Goal: Information Seeking & Learning: Check status

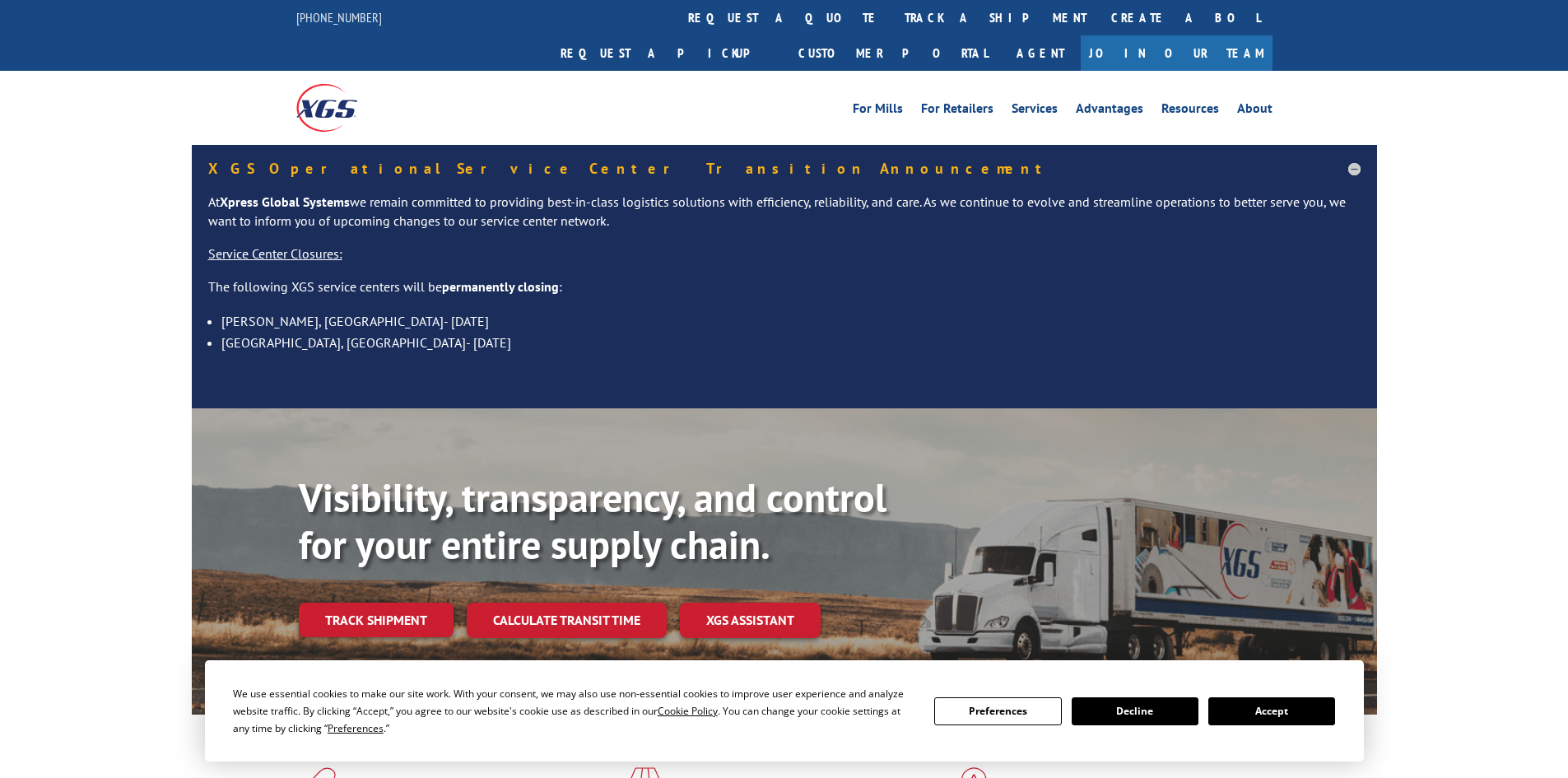
click at [1267, 710] on button "Accept" at bounding box center [1272, 711] width 127 height 28
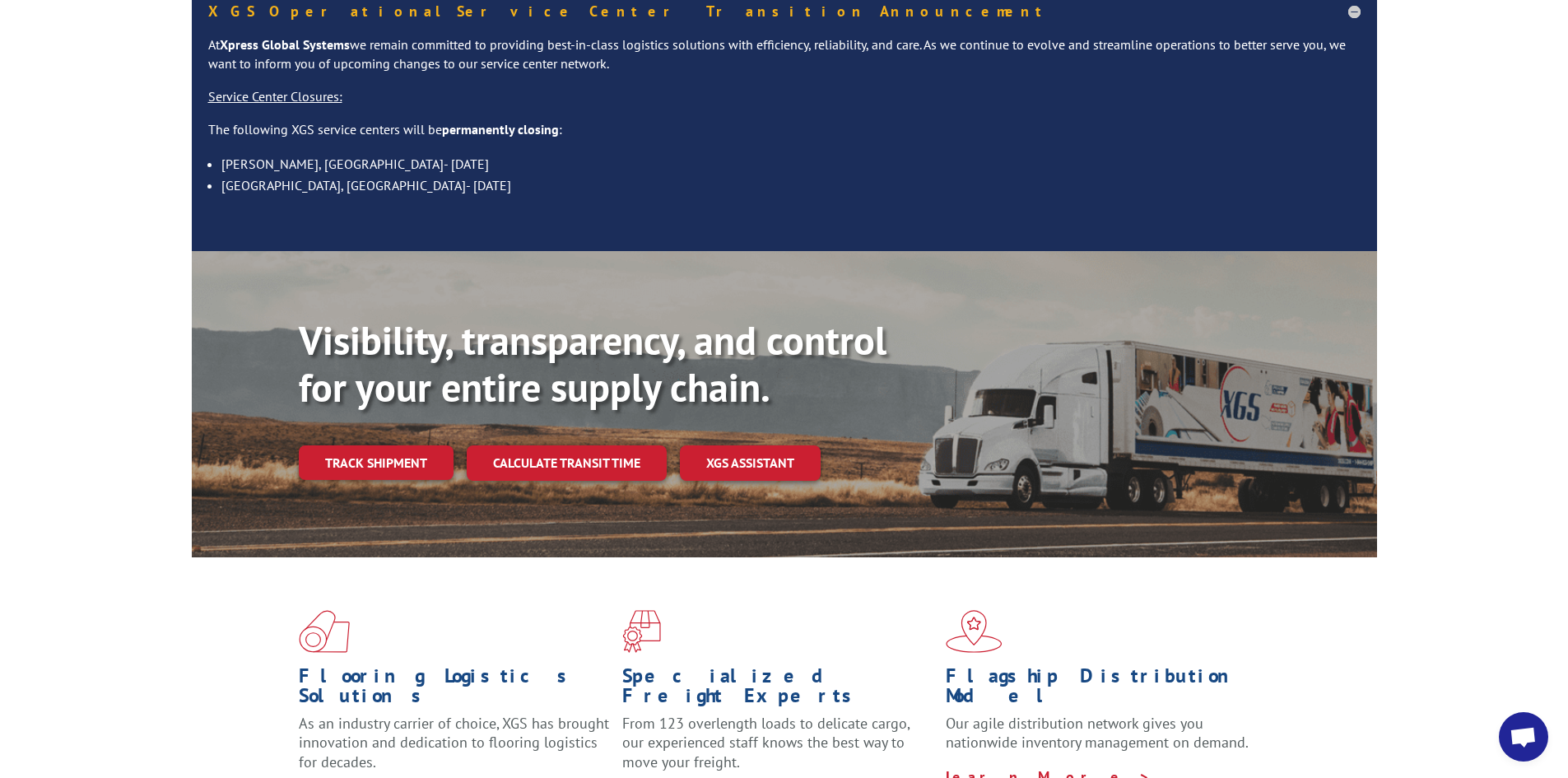
scroll to position [165, 0]
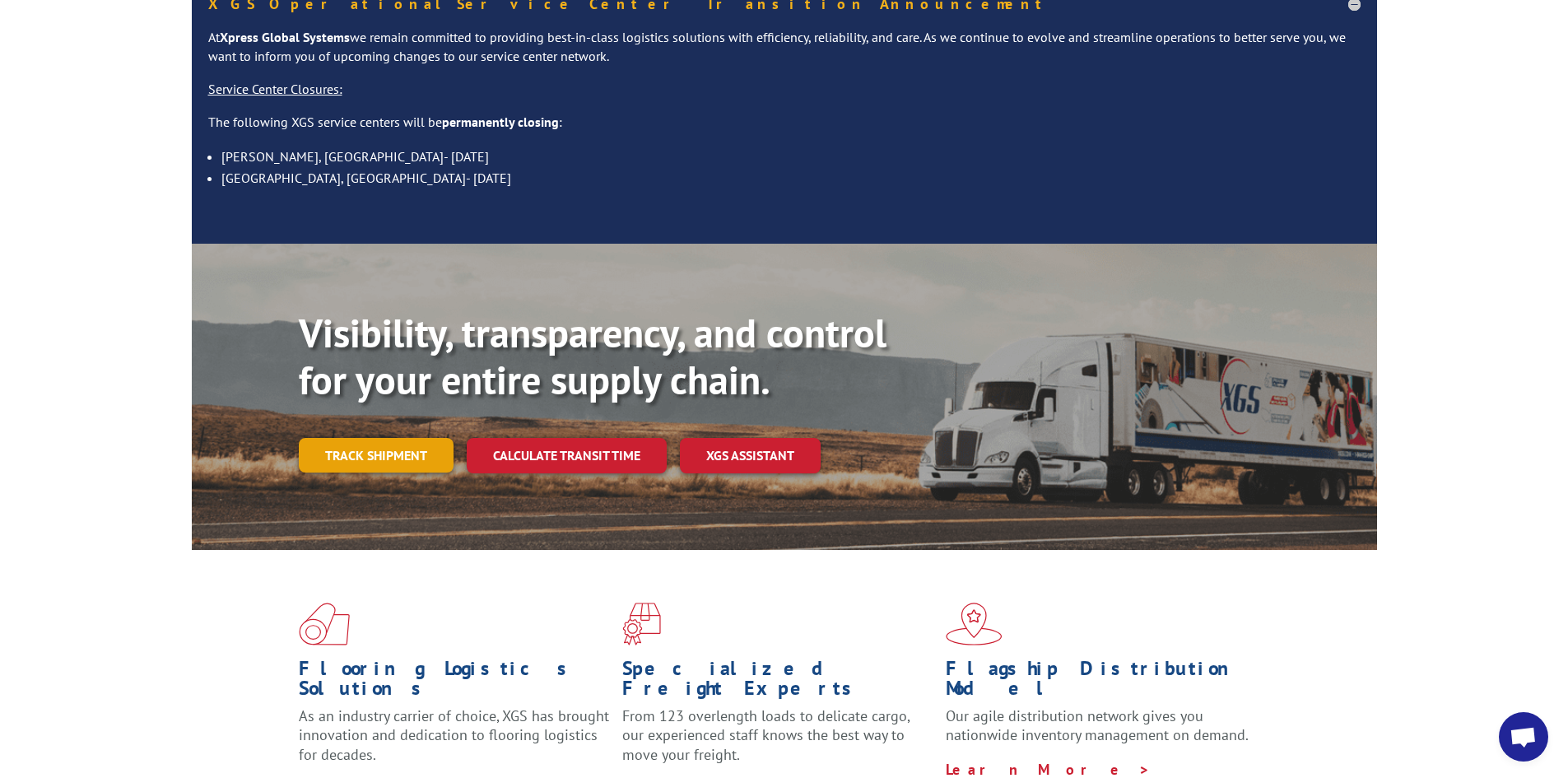
click at [389, 438] on link "Track shipment" at bounding box center [376, 455] width 155 height 34
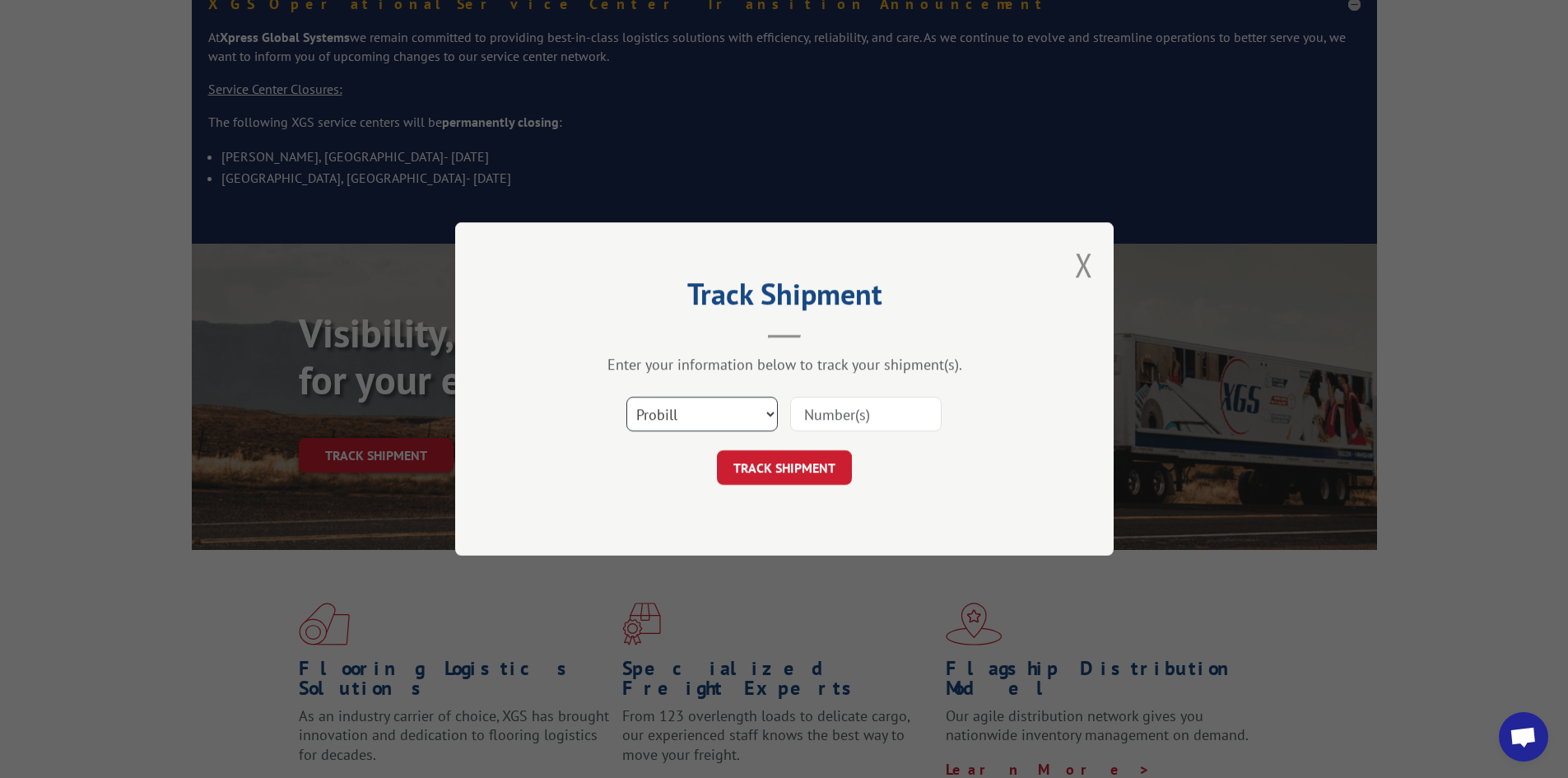
click at [701, 415] on select "Select category... Probill BOL PO" at bounding box center [701, 414] width 152 height 34
click at [626, 397] on select "Select category... Probill BOL PO" at bounding box center [701, 414] width 152 height 34
click at [834, 416] on input at bounding box center [866, 414] width 152 height 34
paste input "17466454"
type input "17466454"
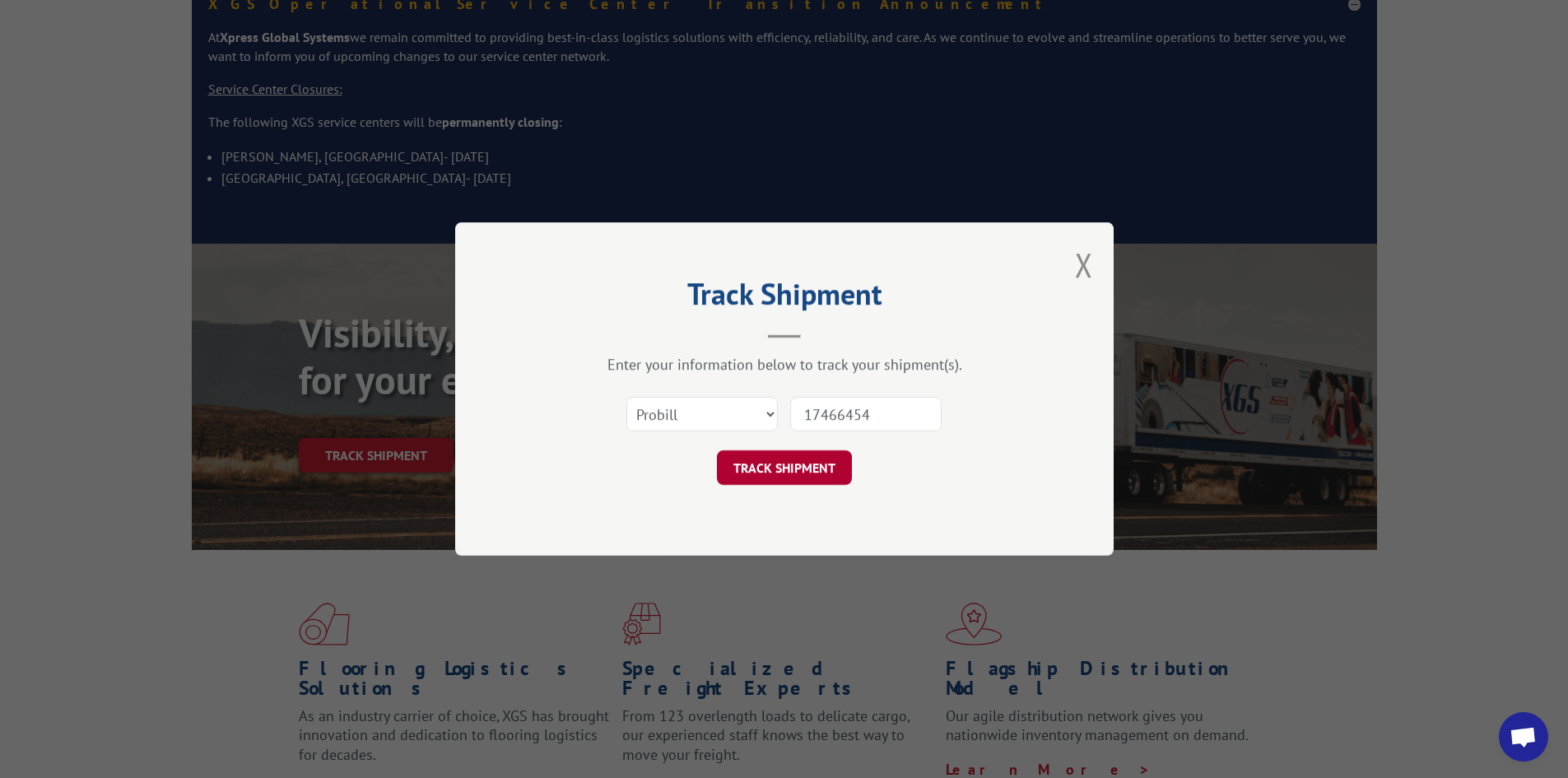
click at [808, 469] on button "TRACK SHIPMENT" at bounding box center [784, 468] width 135 height 34
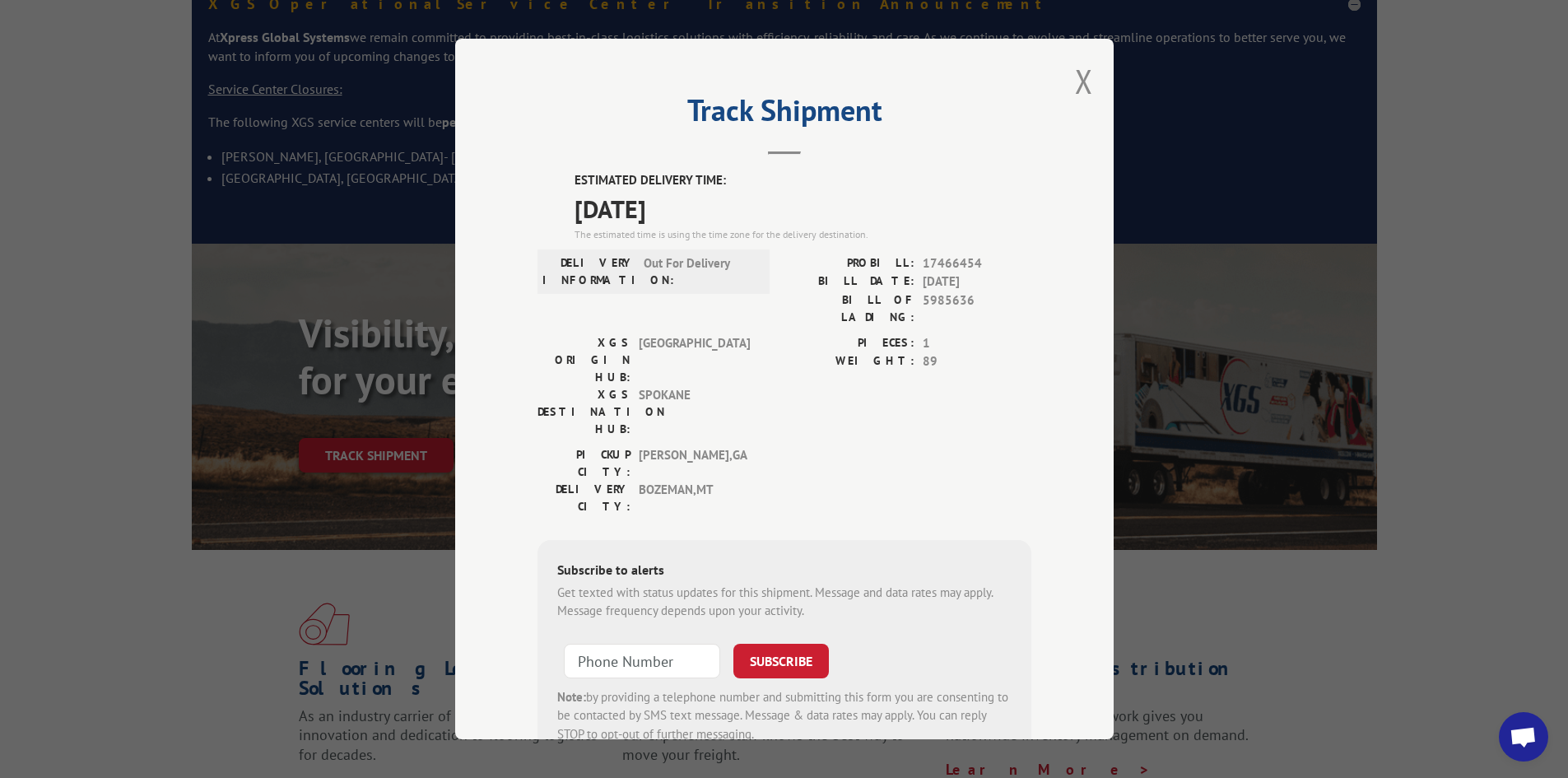
drag, startPoint x: 778, startPoint y: 535, endPoint x: 1003, endPoint y: 132, distance: 461.6
click at [1003, 132] on header "Track Shipment" at bounding box center [784, 126] width 494 height 56
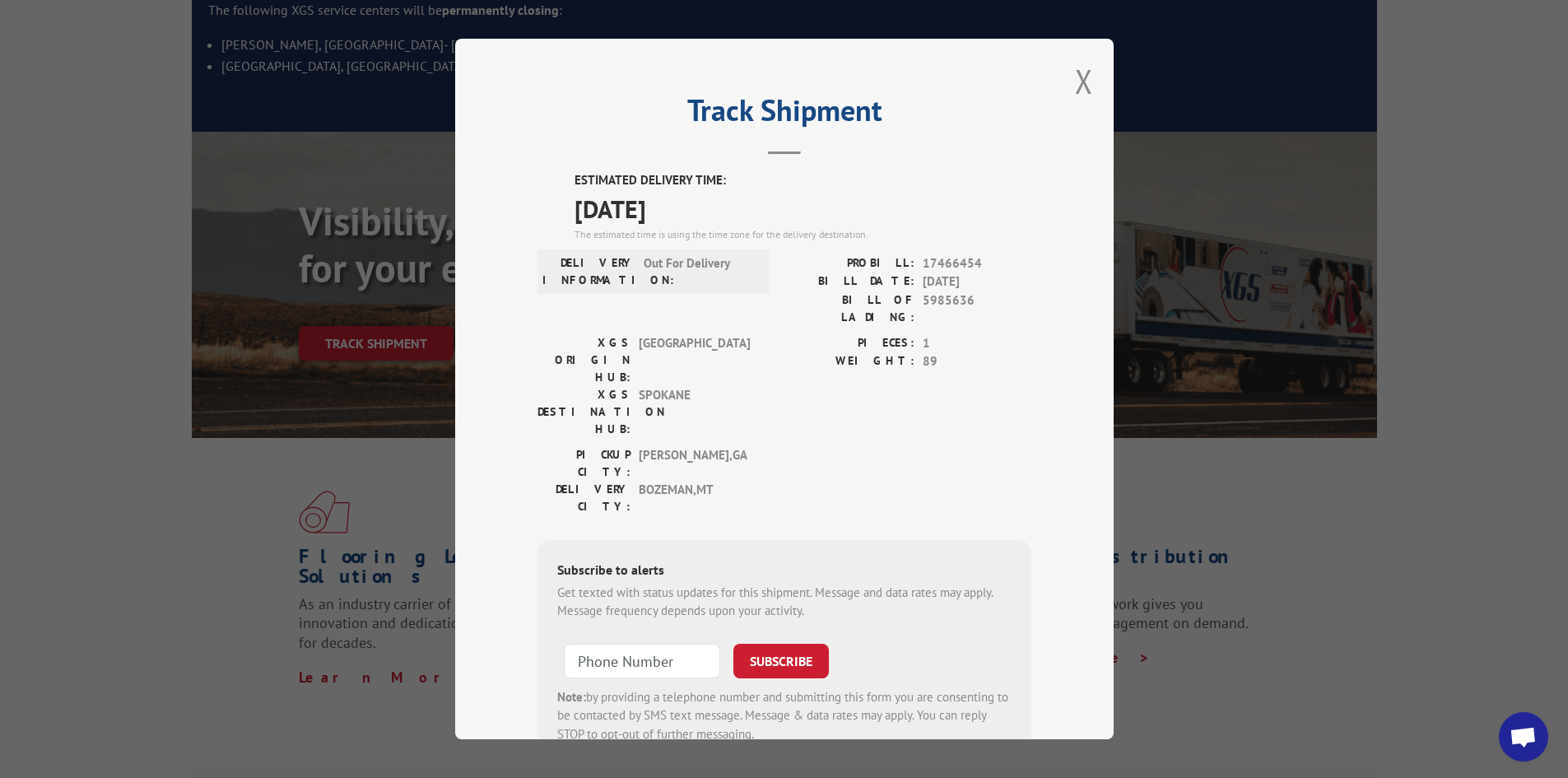
scroll to position [247, 0]
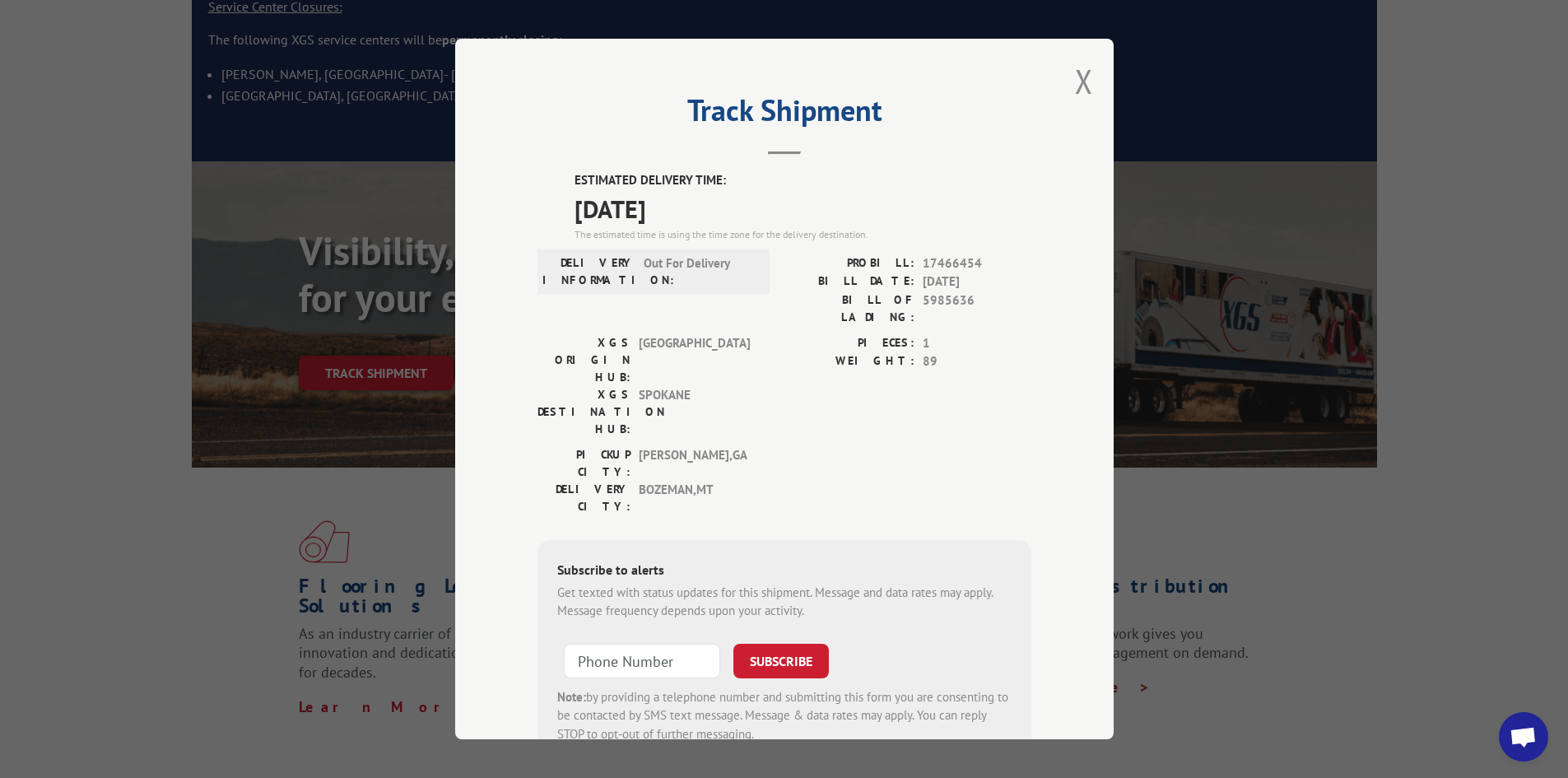
drag, startPoint x: 580, startPoint y: 179, endPoint x: 695, endPoint y: 200, distance: 116.9
click at [695, 200] on div "ESTIMATED DELIVERY TIME: [DATE] The estimated time is using the time zone for t…" at bounding box center [802, 206] width 456 height 71
copy div "ESTIMATED DELIVERY TIME: [DATE]"
click at [882, 197] on span "[DATE]" at bounding box center [802, 208] width 456 height 37
click at [1082, 91] on button "Close modal" at bounding box center [1083, 81] width 18 height 44
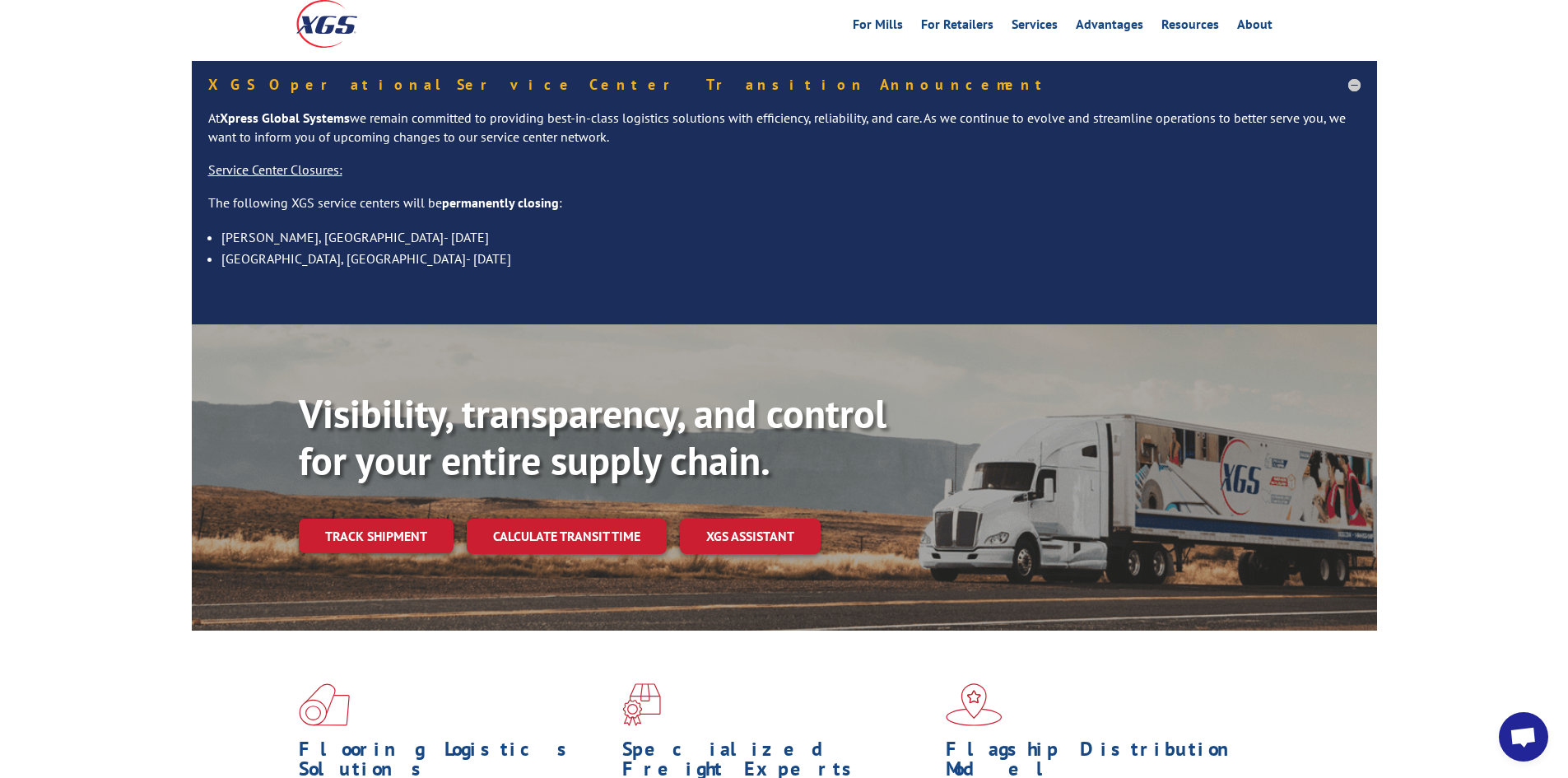
scroll to position [82, 0]
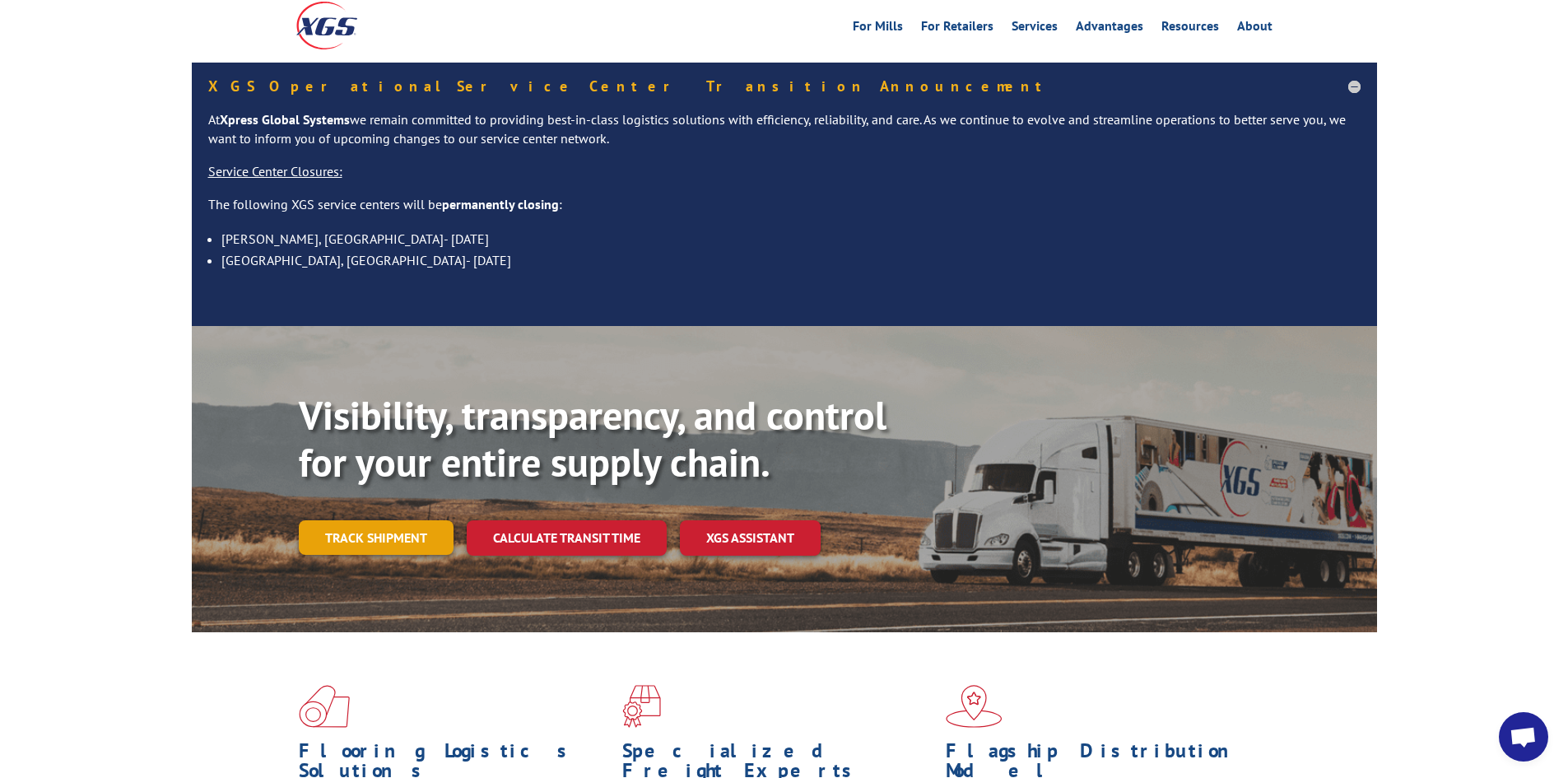
click at [350, 520] on link "Track shipment" at bounding box center [376, 537] width 155 height 34
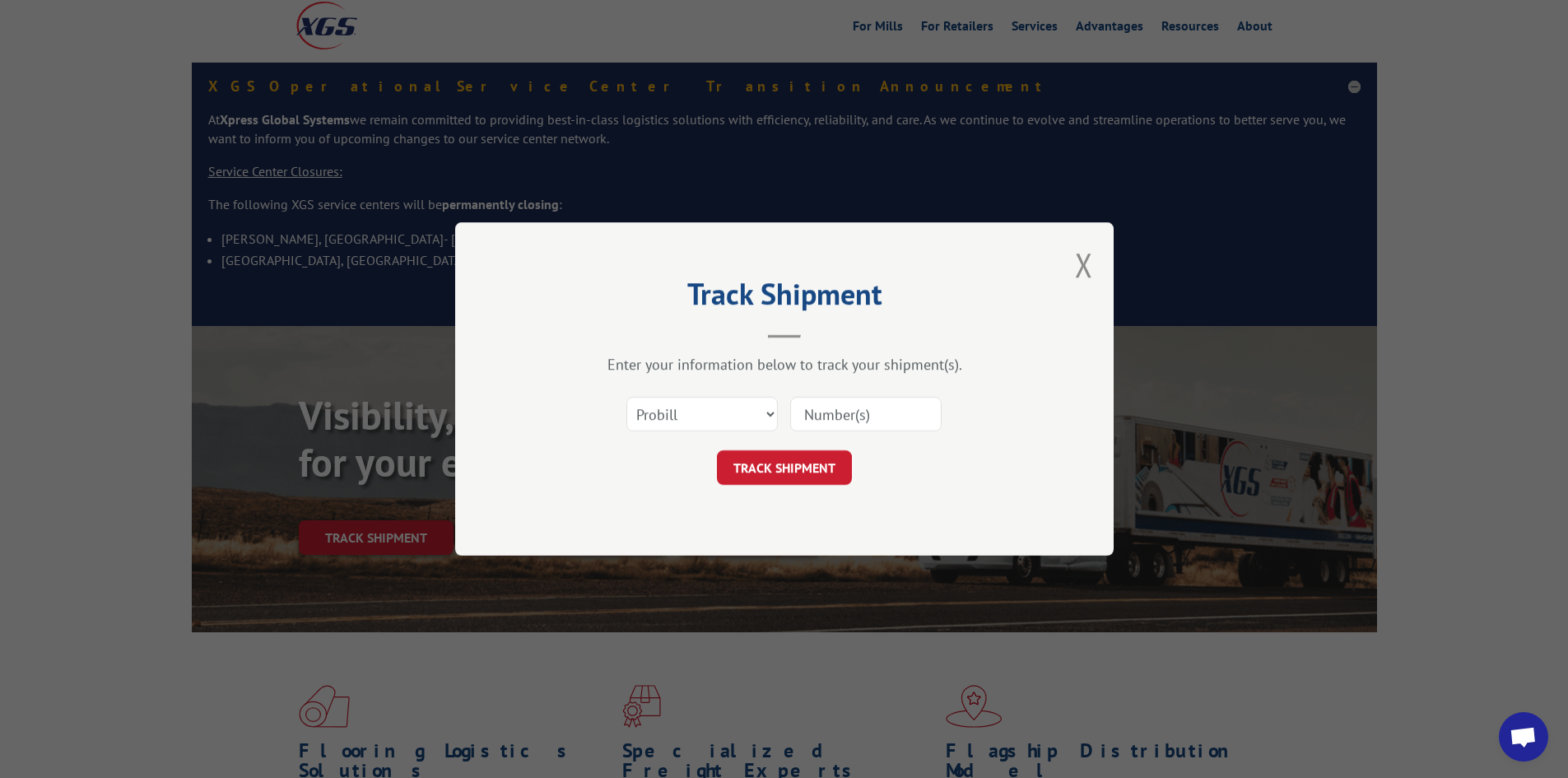
click at [845, 416] on input at bounding box center [866, 414] width 152 height 34
paste input "ESTIMATED DELIVERY TIME: [DATE]"
type input "ESTIMATED DELIVERY TIME: [DATE]"
click at [862, 412] on input "ESTIMATED DELIVERY TIME: [DATE]" at bounding box center [866, 414] width 152 height 34
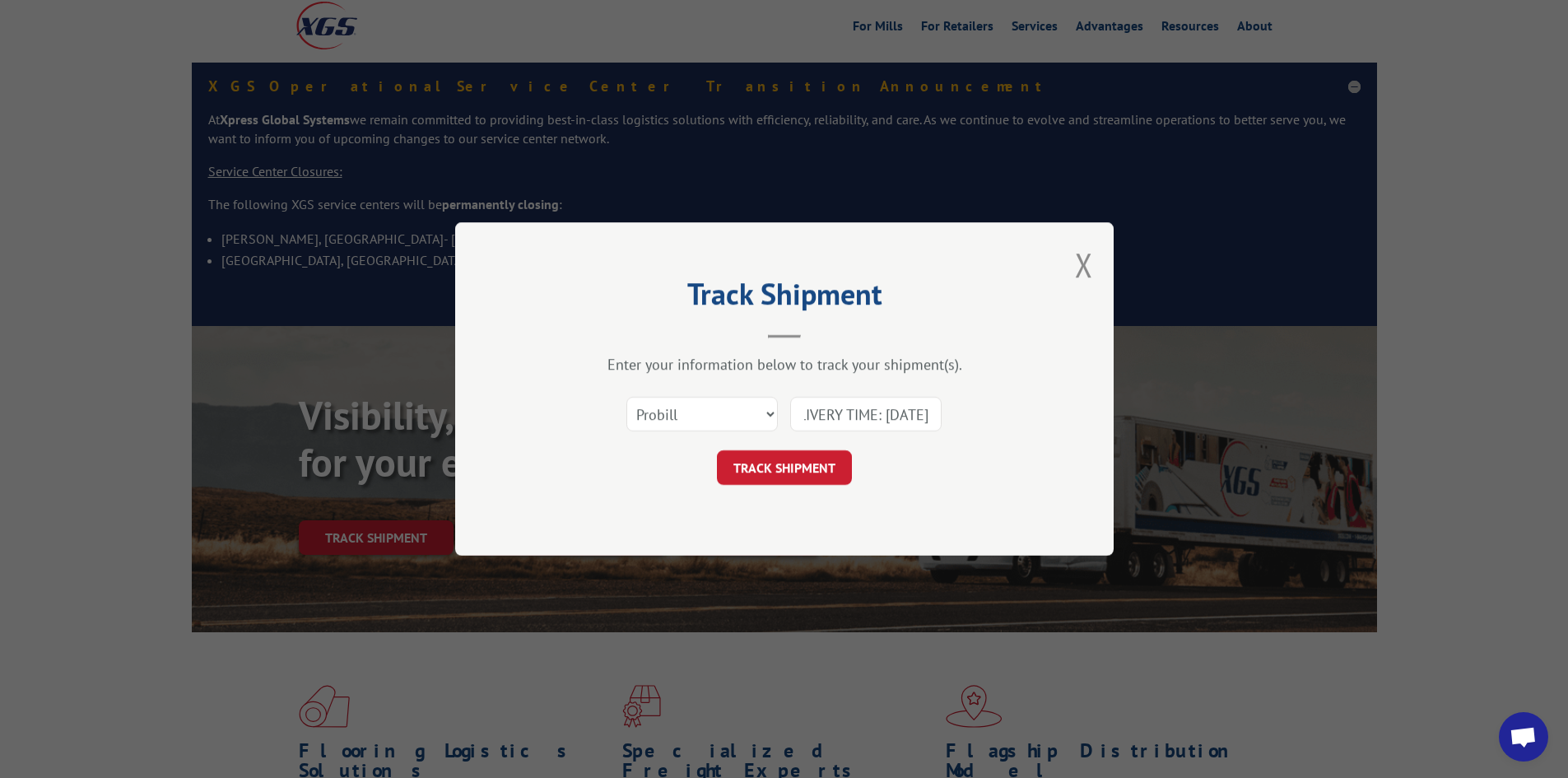
click at [862, 412] on input "ESTIMATED DELIVERY TIME: [DATE]" at bounding box center [866, 414] width 152 height 34
